Goal: Understand site structure: Understand site structure

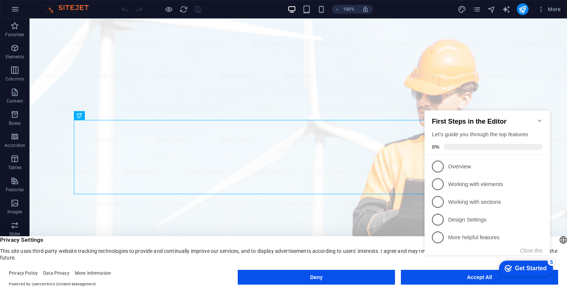
click at [467, 275] on div "checkmark Get Started 5 First Steps in the Editor Let's guide you through the t…" at bounding box center [488, 189] width 134 height 180
click at [159, 258] on div "Privacy Settings This site uses third-party website tracking technologies to pr…" at bounding box center [283, 248] width 567 height 25
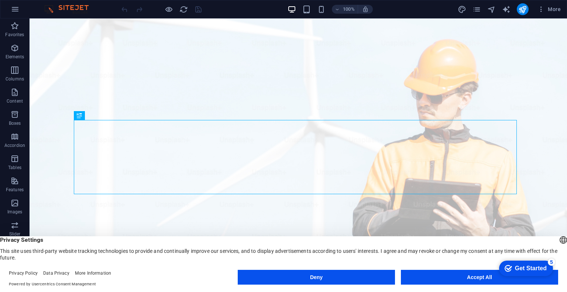
click at [0, 0] on button "Accept All" at bounding box center [0, 0] width 0 height 0
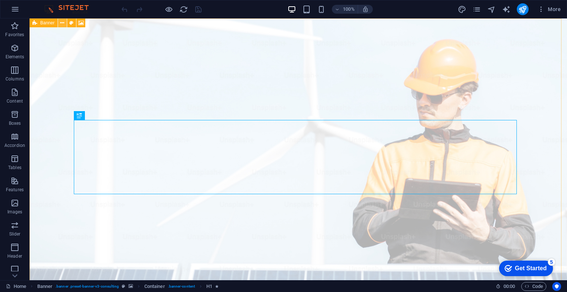
click at [64, 23] on icon at bounding box center [62, 23] width 4 height 8
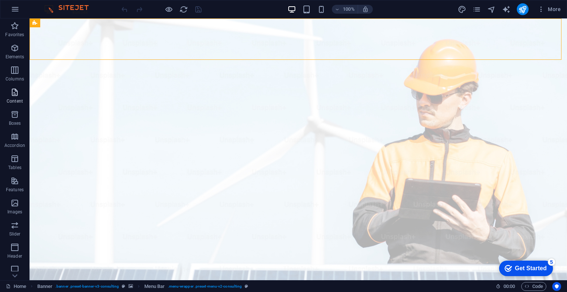
click at [15, 87] on button "Content" at bounding box center [15, 96] width 30 height 22
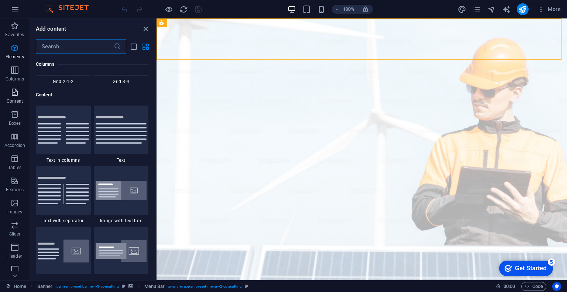
scroll to position [1291, 0]
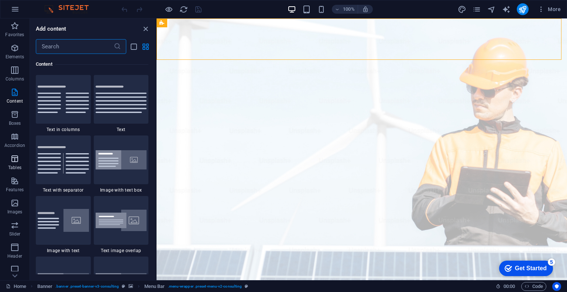
click at [11, 161] on icon "button" at bounding box center [14, 158] width 9 height 9
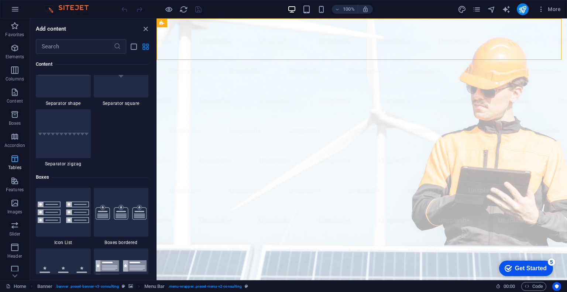
scroll to position [2556, 0]
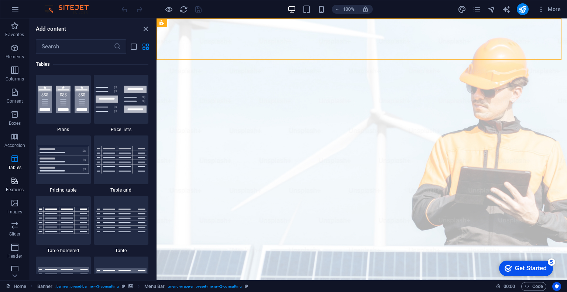
click at [14, 179] on icon "button" at bounding box center [14, 180] width 9 height 9
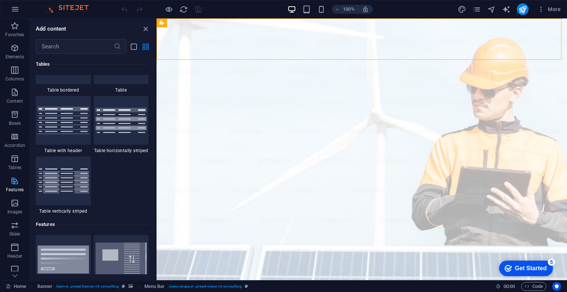
scroll to position [2877, 0]
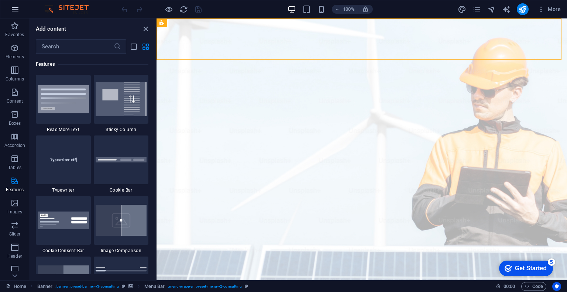
click at [13, 12] on icon "button" at bounding box center [15, 9] width 9 height 9
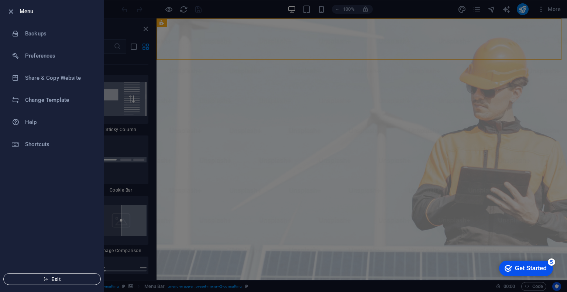
click at [56, 278] on span "Exit" at bounding box center [52, 279] width 85 height 6
